Goal: Task Accomplishment & Management: Complete application form

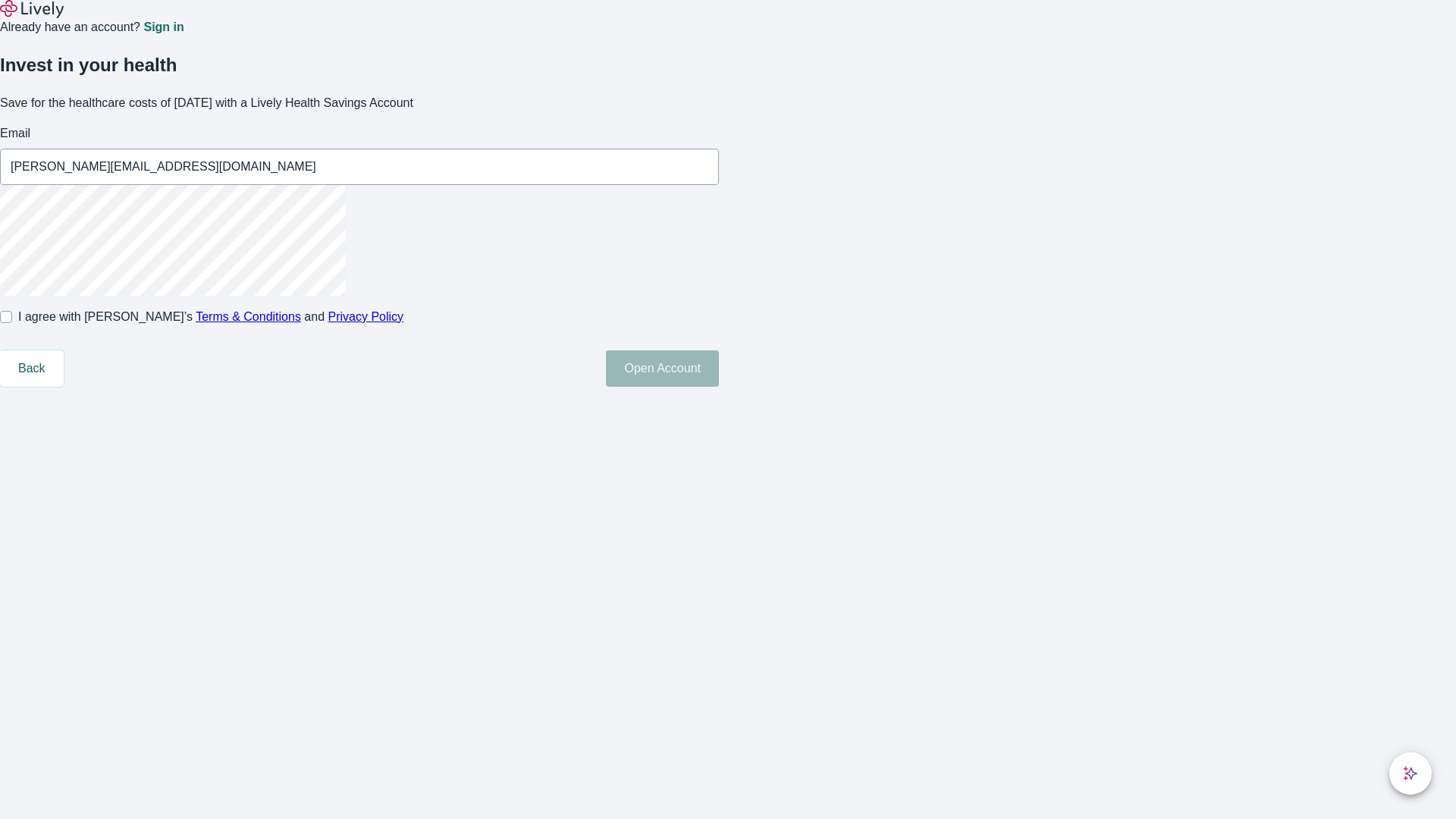
click at [12, 323] on input "I agree with Lively’s Terms & Conditions and Privacy Policy" at bounding box center [5, 317] width 12 height 12
checkbox input "true"
click at [719, 387] on button "Open Account" at bounding box center [663, 369] width 113 height 36
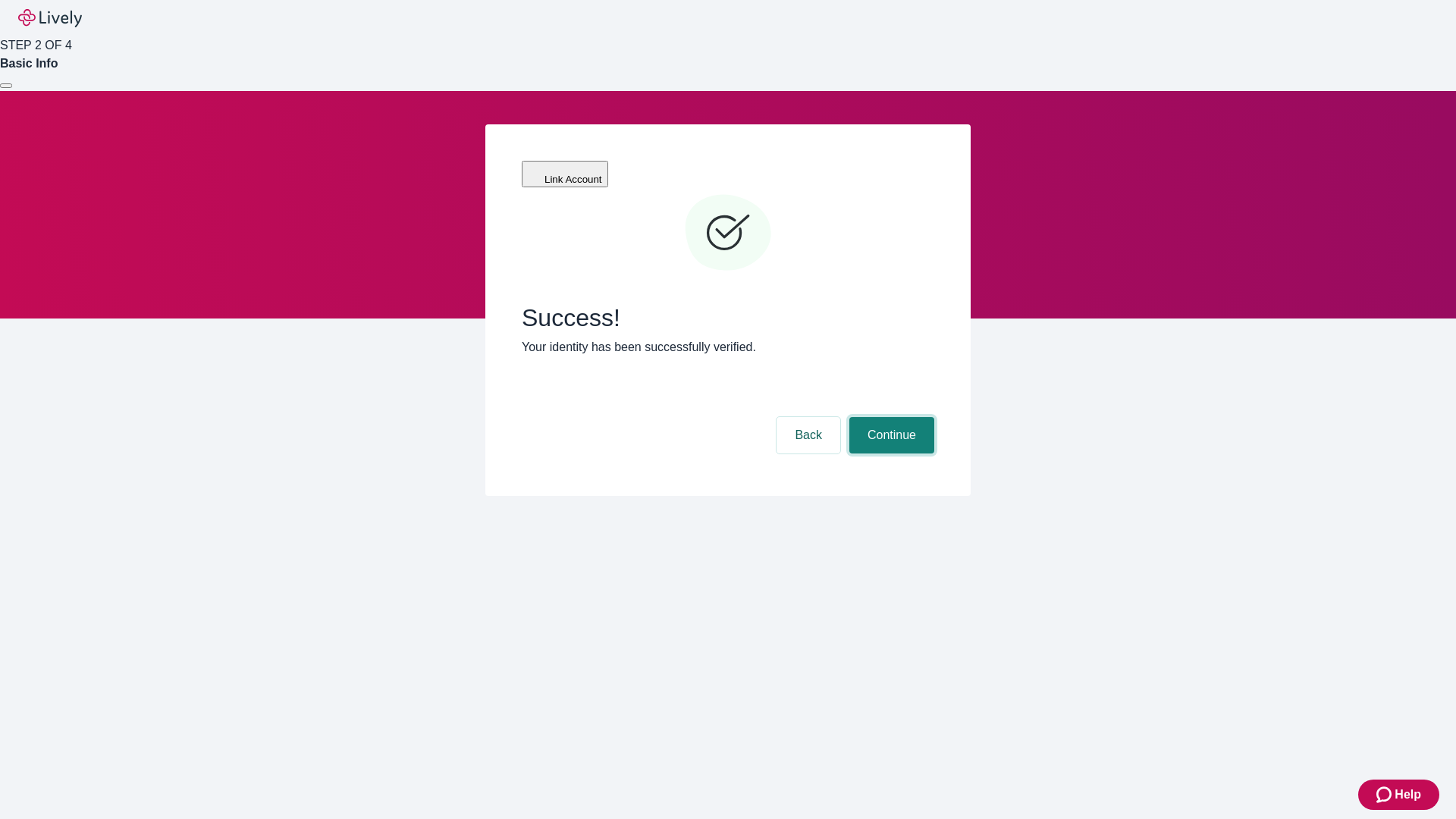
click at [889, 417] on button "Continue" at bounding box center [891, 435] width 85 height 36
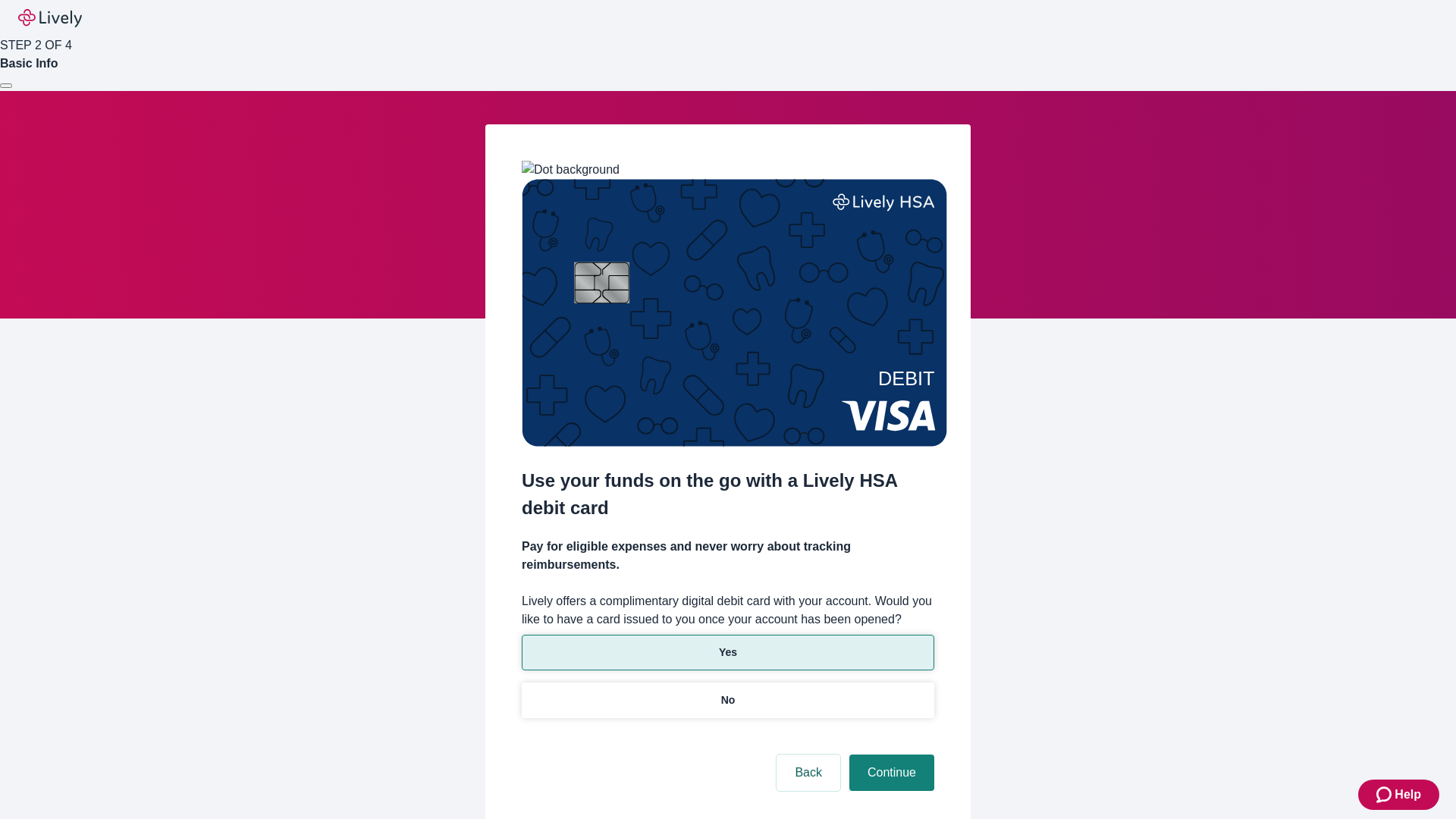
click at [727, 645] on p "Yes" at bounding box center [728, 653] width 18 height 16
click at [889, 755] on button "Continue" at bounding box center [891, 773] width 85 height 36
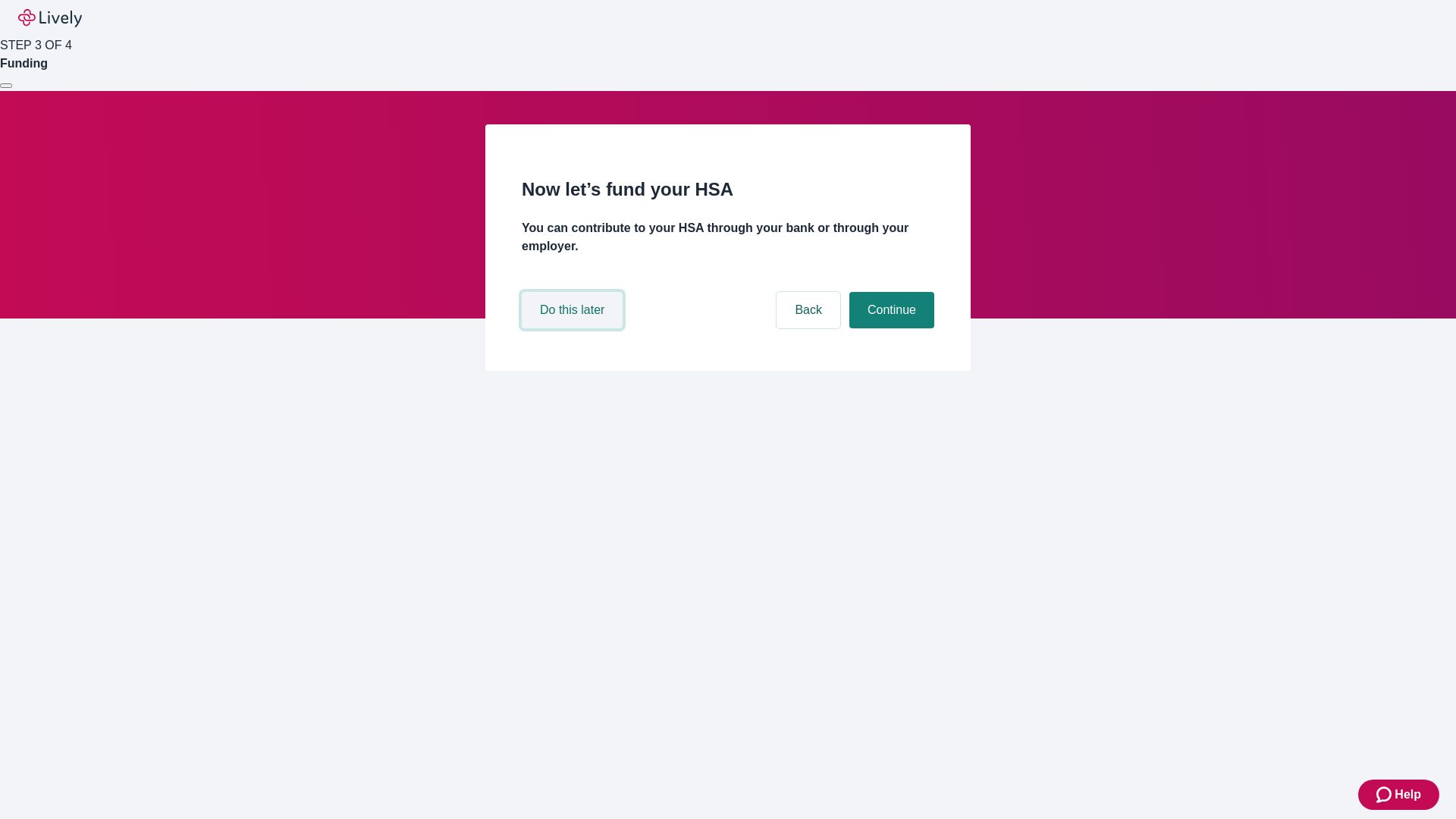
click at [574, 329] on button "Do this later" at bounding box center [572, 310] width 101 height 36
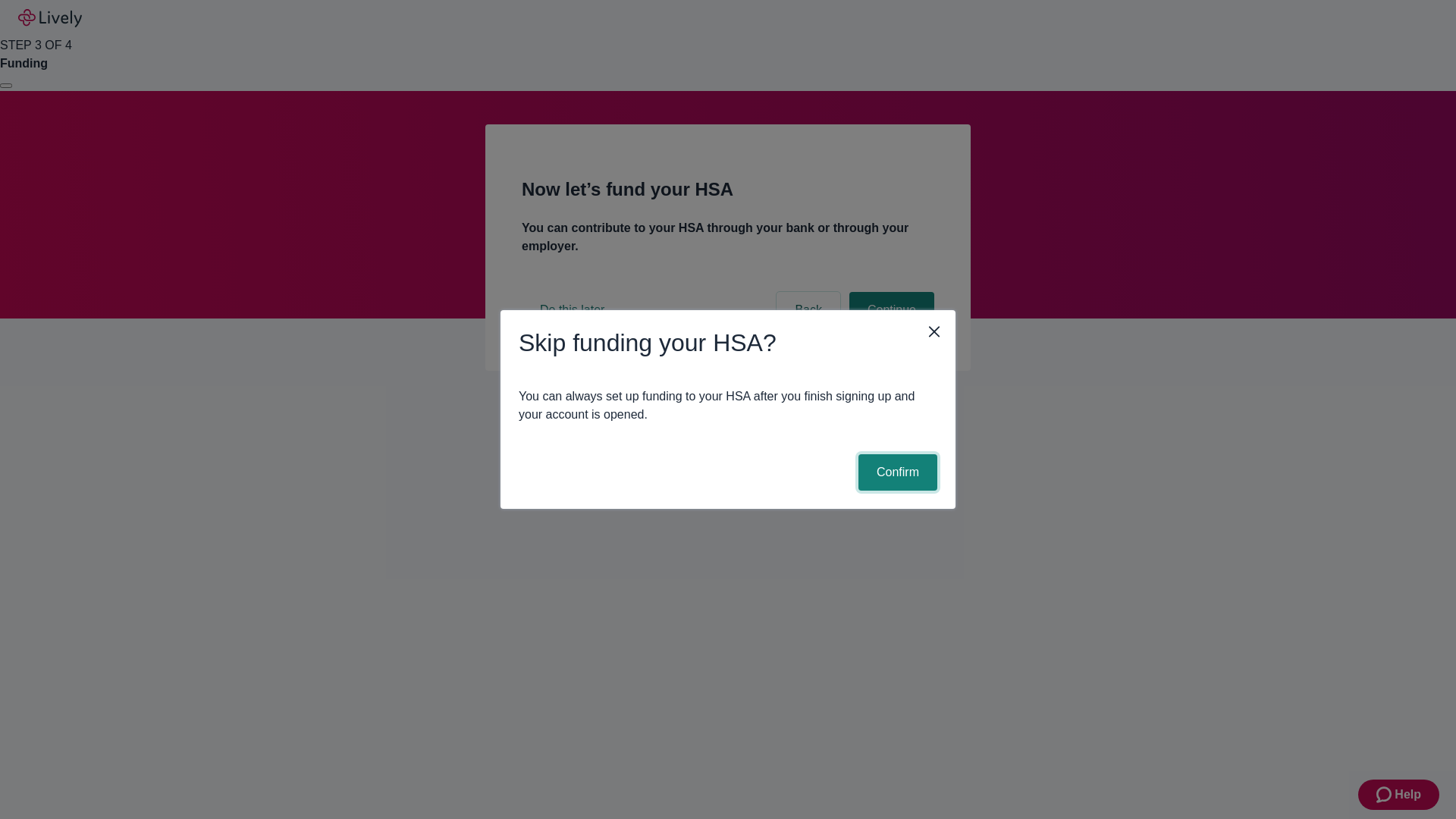
click at [895, 472] on button "Confirm" at bounding box center [898, 472] width 79 height 36
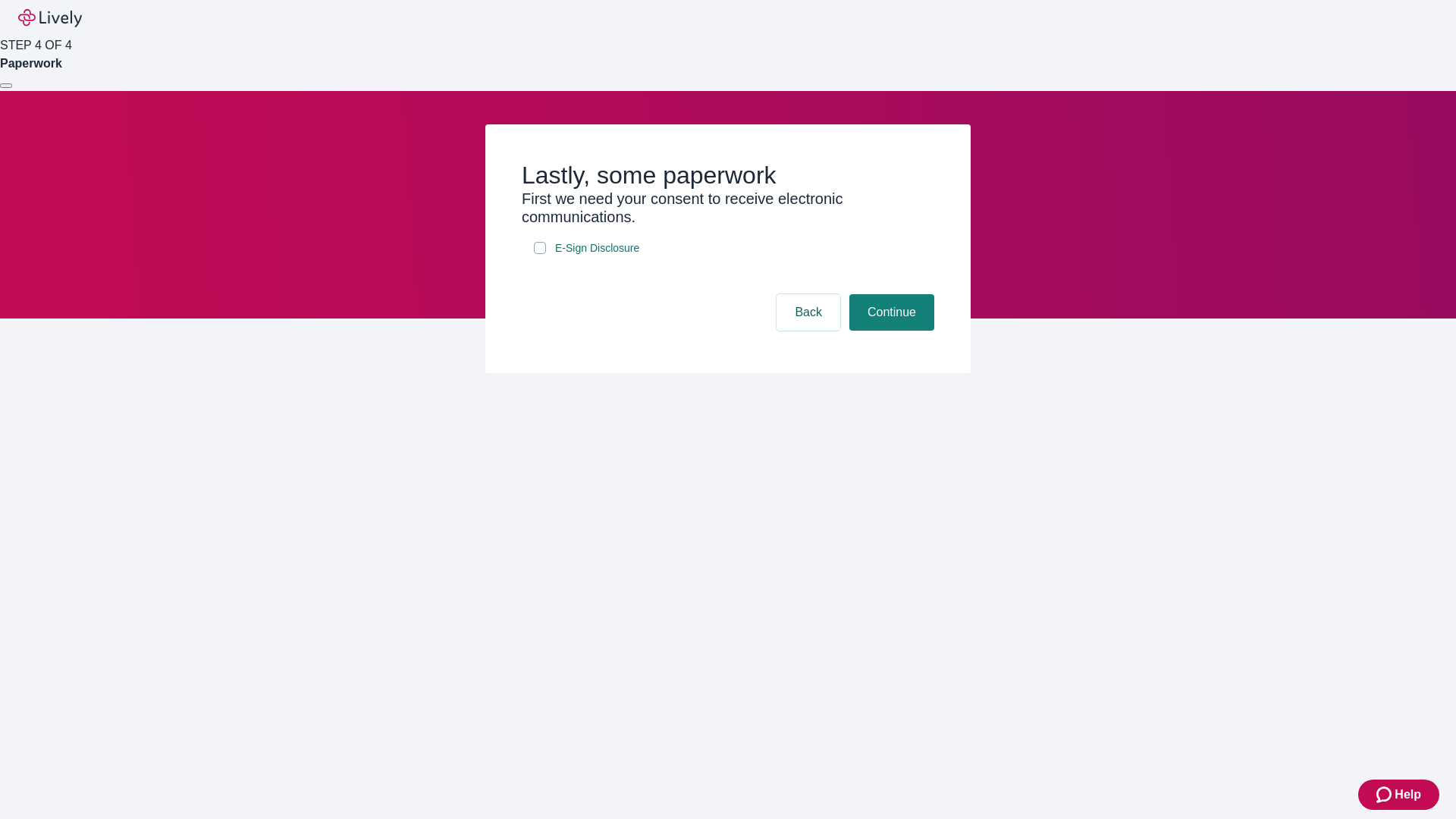
click at [540, 254] on input "E-Sign Disclosure" at bounding box center [539, 248] width 12 height 12
checkbox input "true"
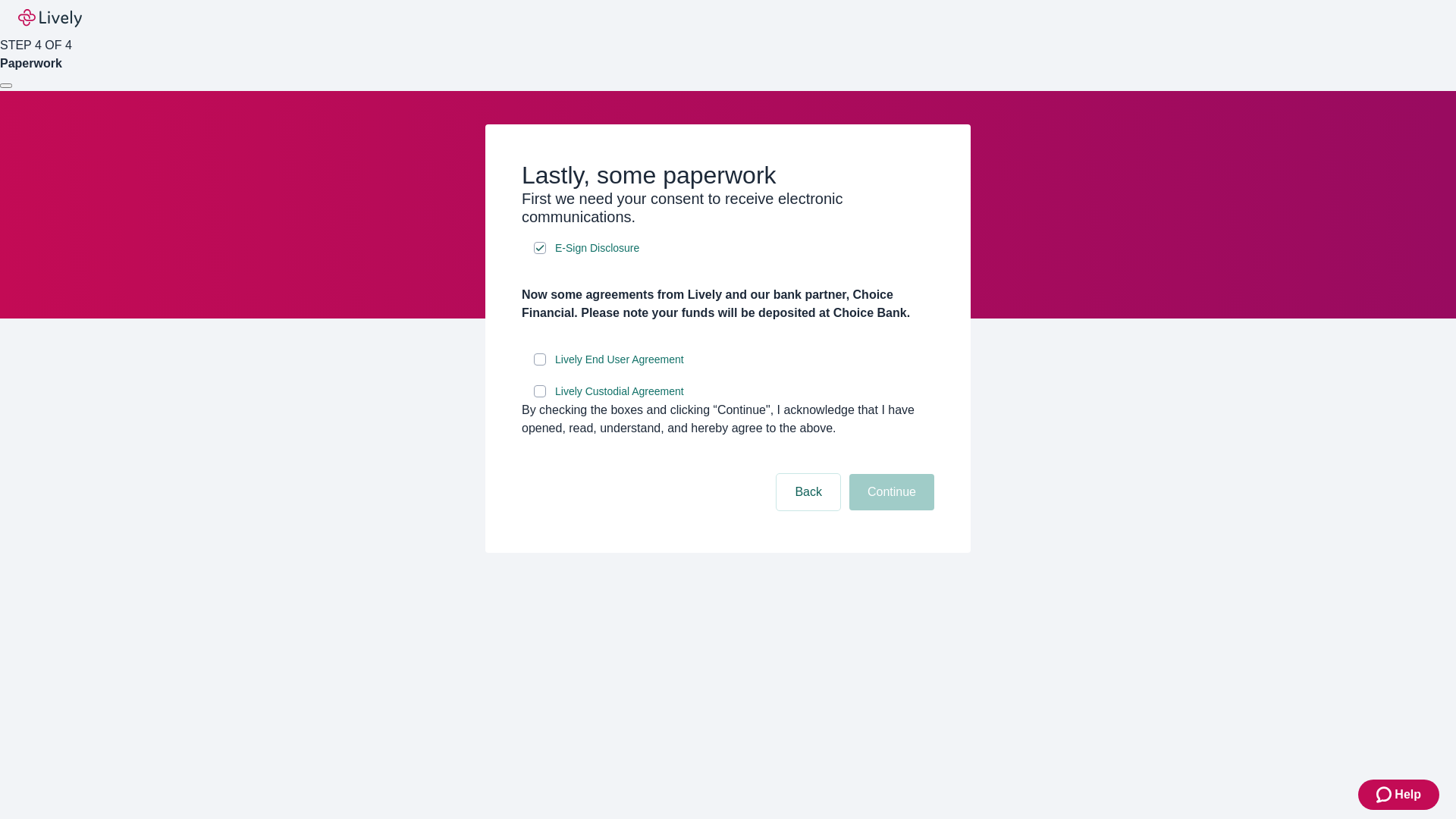
click at [540, 366] on input "Lively End User Agreement" at bounding box center [539, 359] width 12 height 12
checkbox input "true"
click at [540, 398] on input "Lively Custodial Agreement" at bounding box center [539, 391] width 12 height 12
checkbox input "true"
click at [889, 511] on button "Continue" at bounding box center [891, 492] width 85 height 36
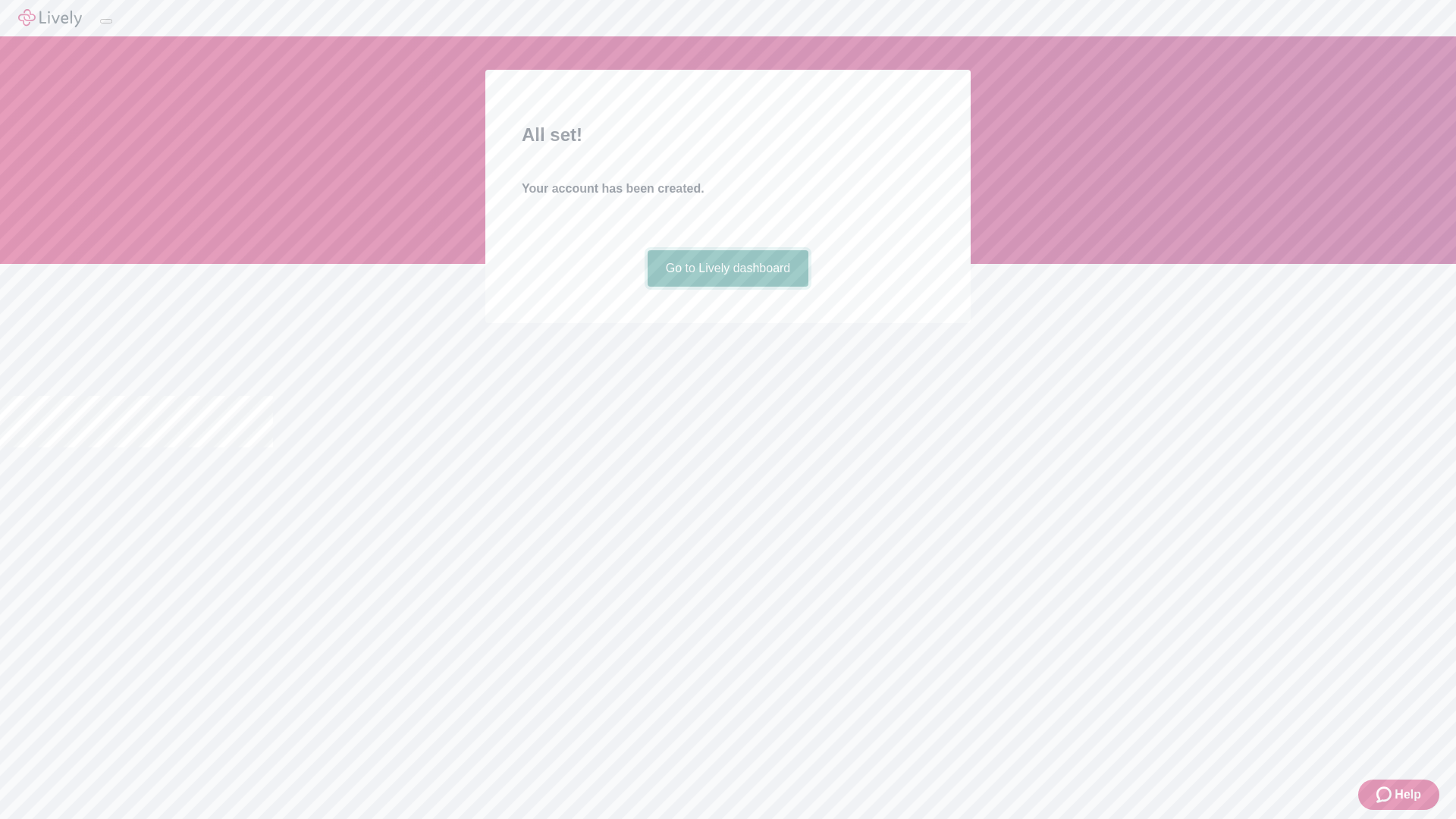
click at [727, 287] on link "Go to Lively dashboard" at bounding box center [728, 268] width 162 height 36
